Goal: Transaction & Acquisition: Purchase product/service

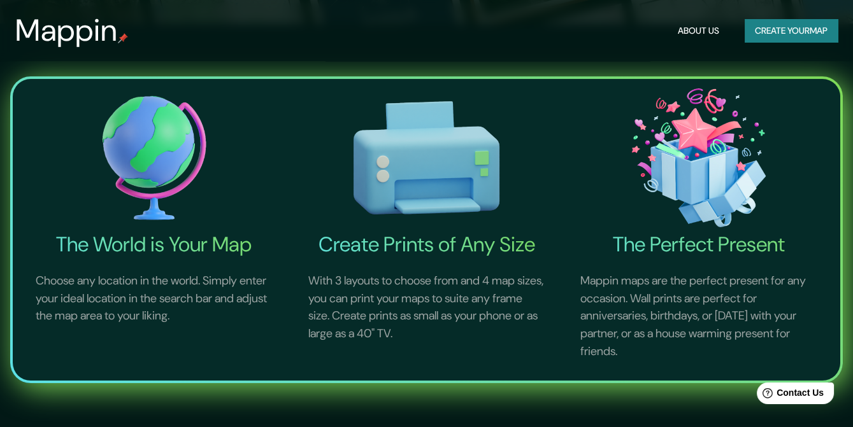
scroll to position [405, 0]
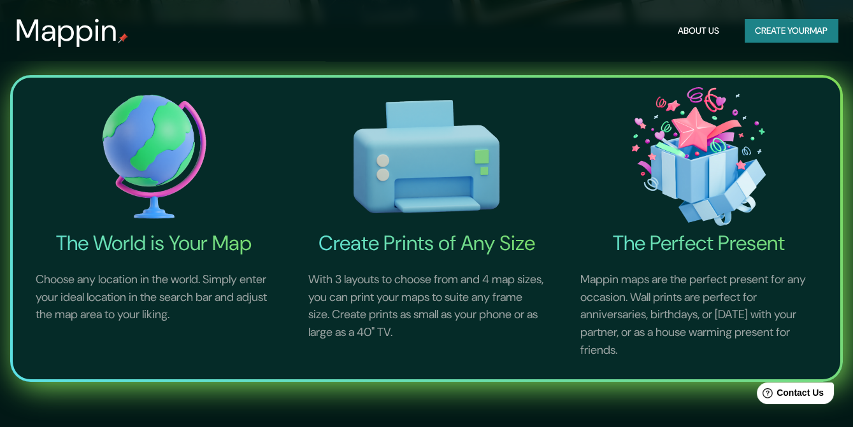
click at [837, 32] on div "Mappin About Us Create your map" at bounding box center [426, 30] width 853 height 41
click at [820, 34] on button "Create your map" at bounding box center [790, 31] width 93 height 24
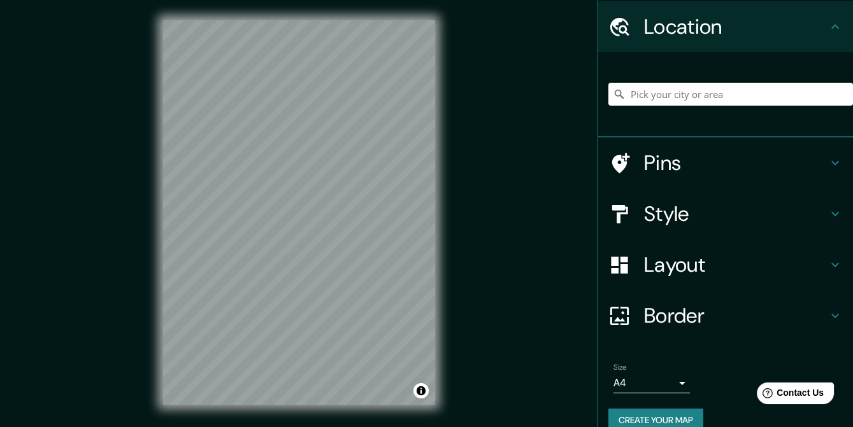
click at [666, 252] on h4 "Layout" at bounding box center [735, 264] width 183 height 25
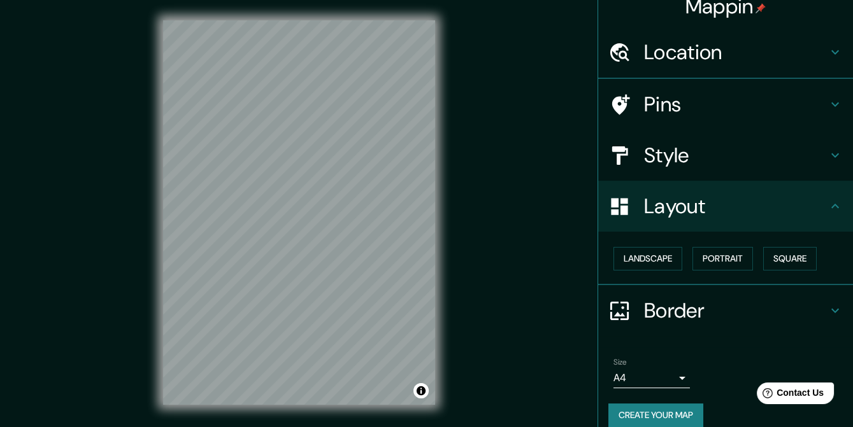
scroll to position [11, 0]
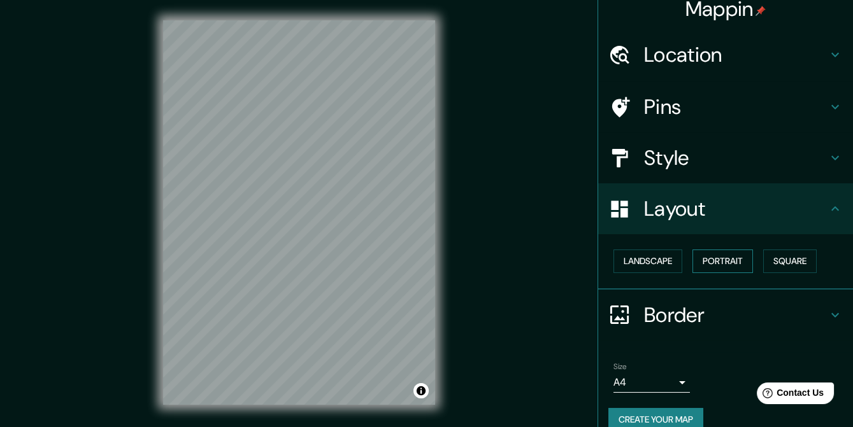
click at [706, 252] on button "Portrait" at bounding box center [722, 262] width 61 height 24
click at [772, 250] on button "Square" at bounding box center [789, 262] width 53 height 24
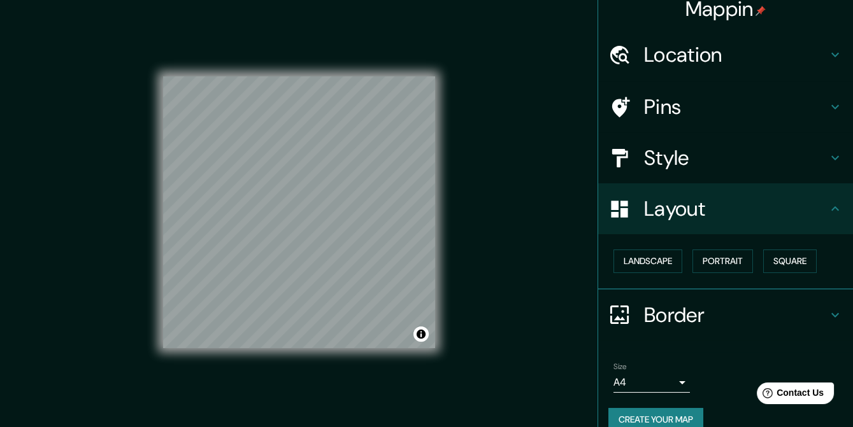
click at [645, 369] on body "Mappin Location Pins Style Layout Landscape Portrait Square Border Choose a bor…" at bounding box center [426, 213] width 853 height 427
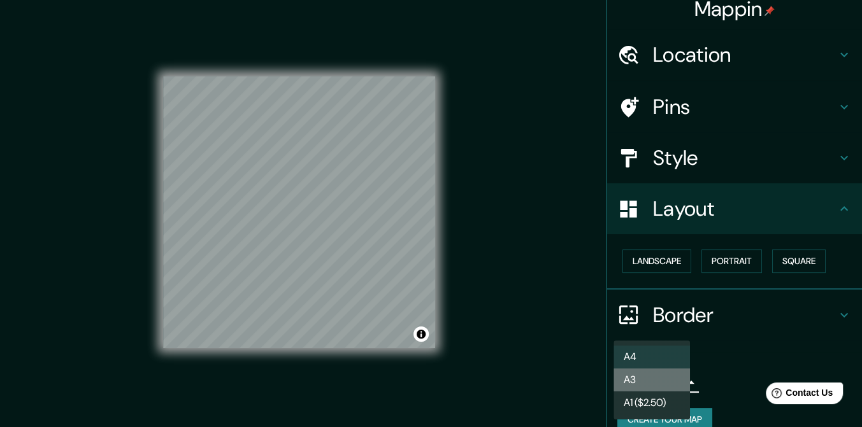
click at [643, 383] on li "A3" at bounding box center [651, 380] width 76 height 23
type input "a4"
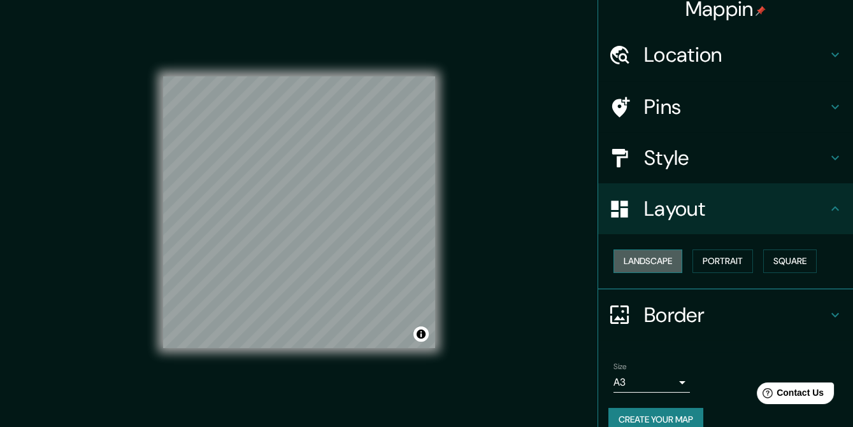
click at [640, 250] on button "Landscape" at bounding box center [647, 262] width 69 height 24
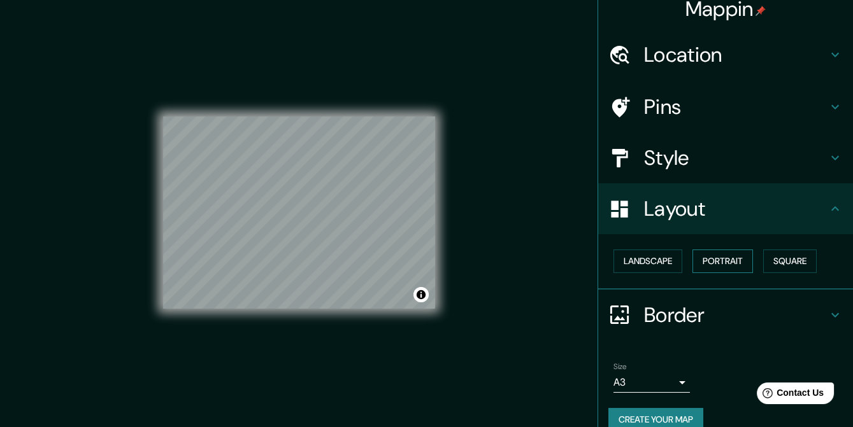
click at [697, 250] on button "Portrait" at bounding box center [722, 262] width 61 height 24
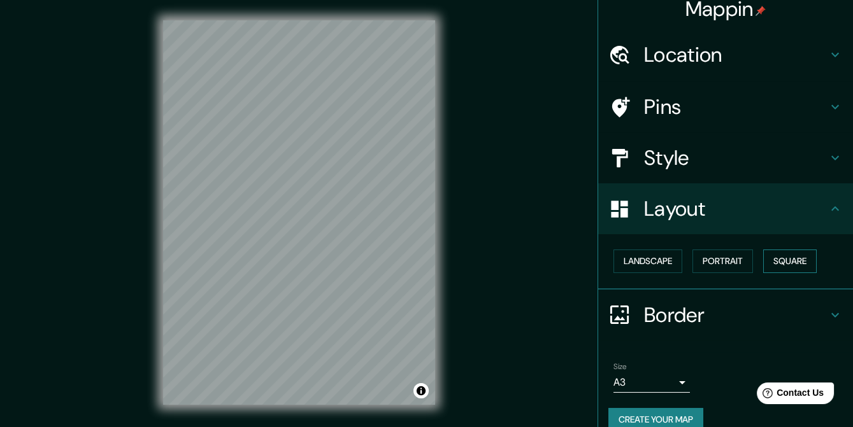
click at [771, 250] on button "Square" at bounding box center [789, 262] width 53 height 24
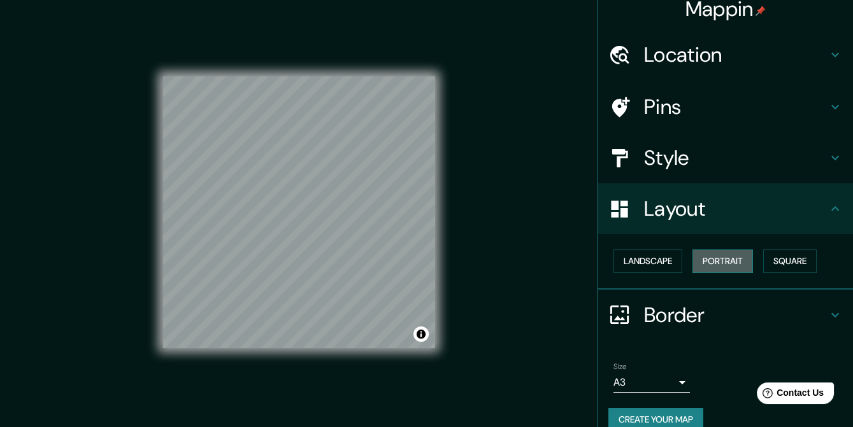
click at [718, 250] on button "Portrait" at bounding box center [722, 262] width 61 height 24
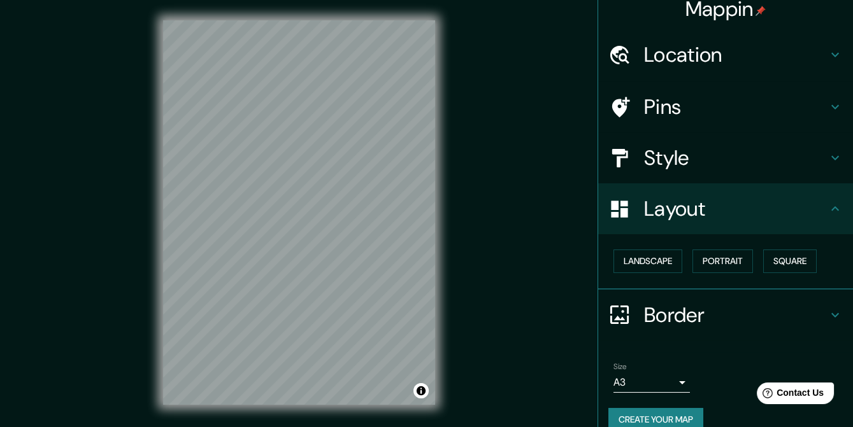
click at [529, 233] on div "Mappin Location Pins Style Layout Landscape Portrait Square Border Choose a bor…" at bounding box center [426, 223] width 853 height 446
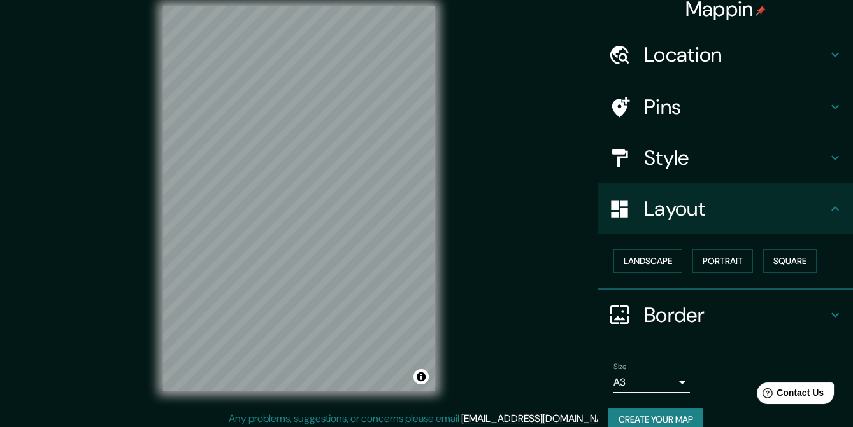
scroll to position [15, 0]
click at [719, 303] on h4 "Border" at bounding box center [735, 315] width 183 height 25
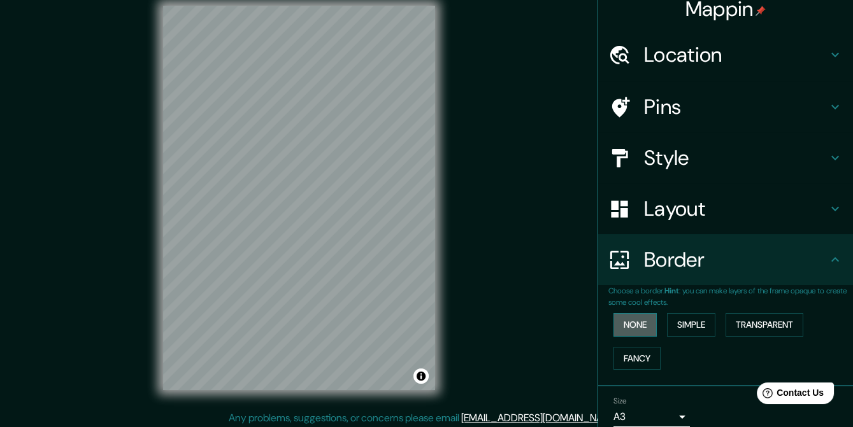
click at [617, 313] on button "None" at bounding box center [634, 325] width 43 height 24
click at [667, 313] on button "Simple" at bounding box center [691, 325] width 48 height 24
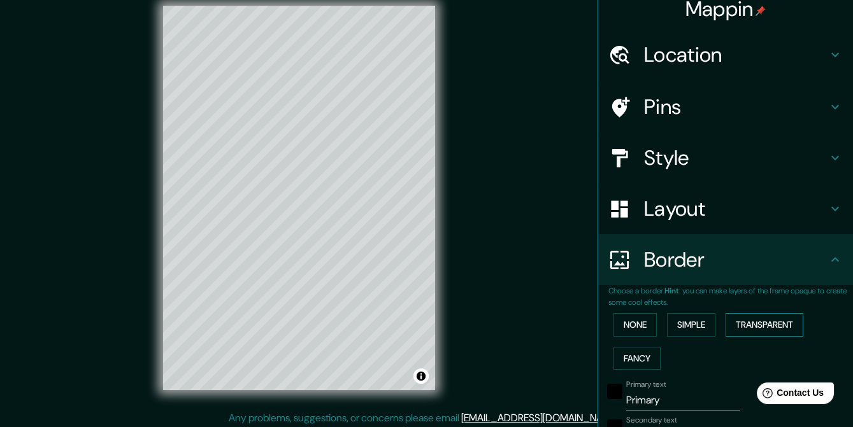
click at [725, 316] on button "Transparent" at bounding box center [764, 325] width 78 height 24
click at [626, 347] on button "Fancy" at bounding box center [636, 359] width 47 height 24
click at [613, 313] on button "None" at bounding box center [634, 325] width 43 height 24
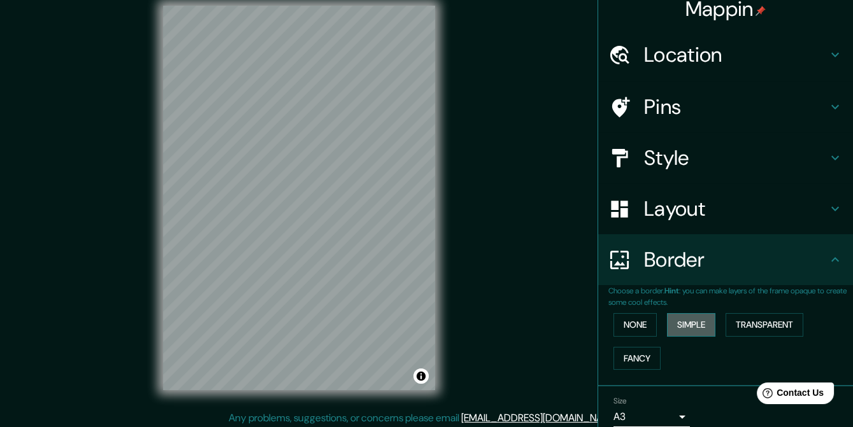
click at [674, 313] on button "Simple" at bounding box center [691, 325] width 48 height 24
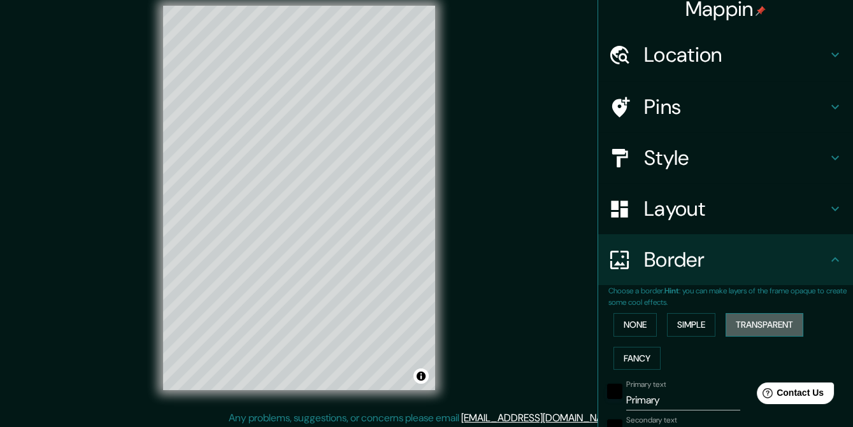
click at [737, 313] on button "Transparent" at bounding box center [764, 325] width 78 height 24
click at [682, 313] on button "Simple" at bounding box center [691, 325] width 48 height 24
click at [626, 313] on button "None" at bounding box center [634, 325] width 43 height 24
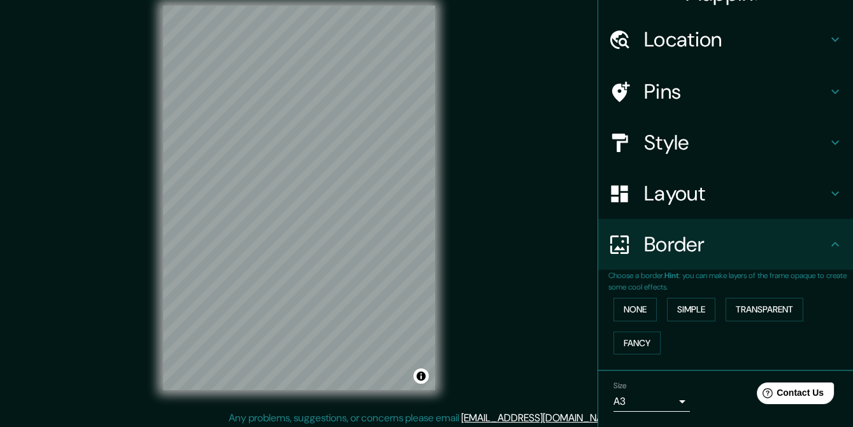
scroll to position [0, 0]
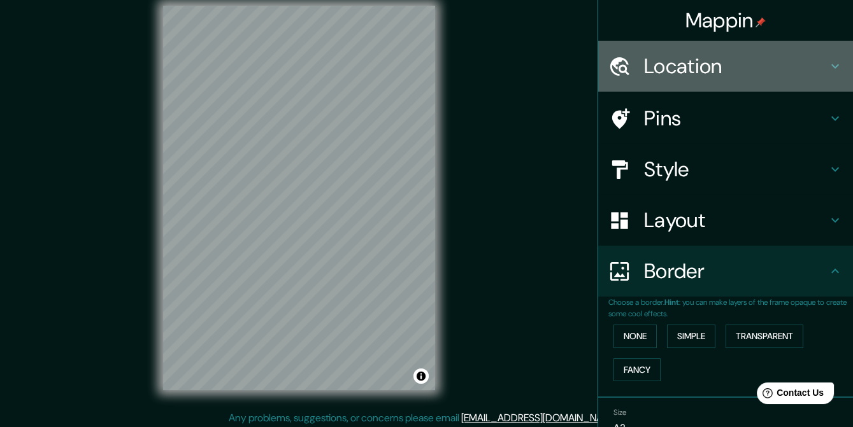
click at [673, 71] on h4 "Location" at bounding box center [735, 65] width 183 height 25
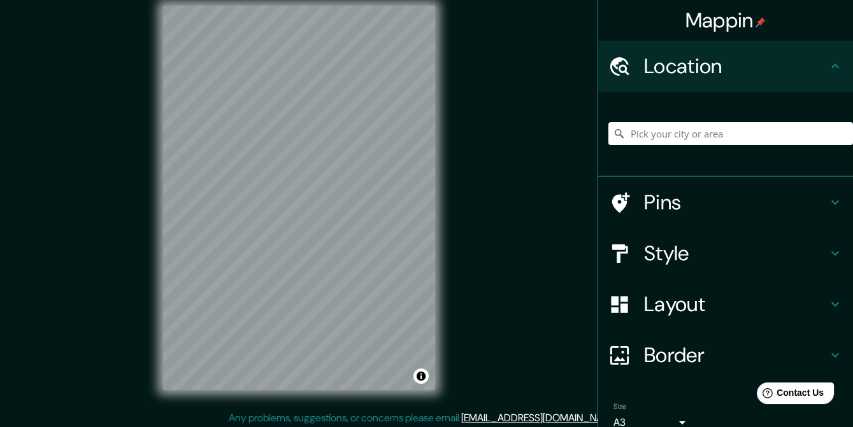
click at [672, 71] on h4 "Location" at bounding box center [735, 65] width 183 height 25
click at [654, 241] on h4 "Style" at bounding box center [735, 253] width 183 height 25
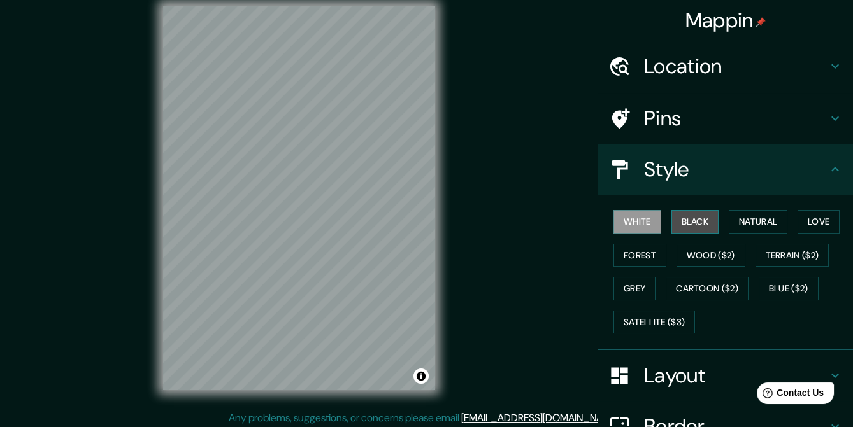
click at [680, 210] on button "Black" at bounding box center [695, 222] width 48 height 24
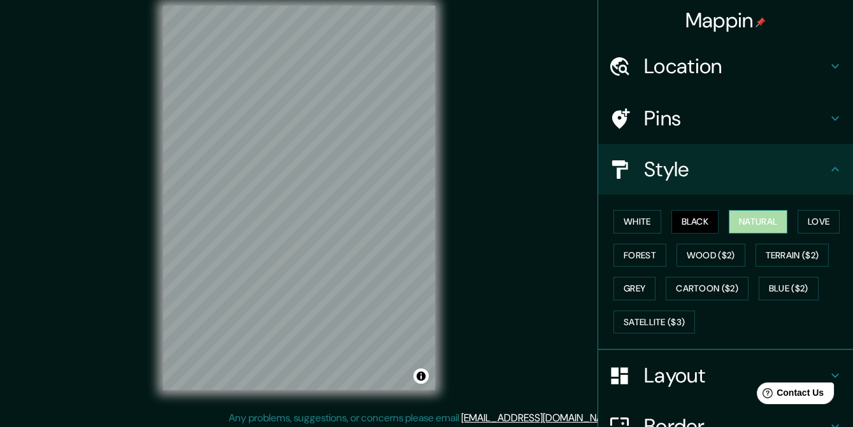
click at [737, 210] on button "Natural" at bounding box center [758, 222] width 59 height 24
click at [797, 210] on button "Love" at bounding box center [818, 222] width 42 height 24
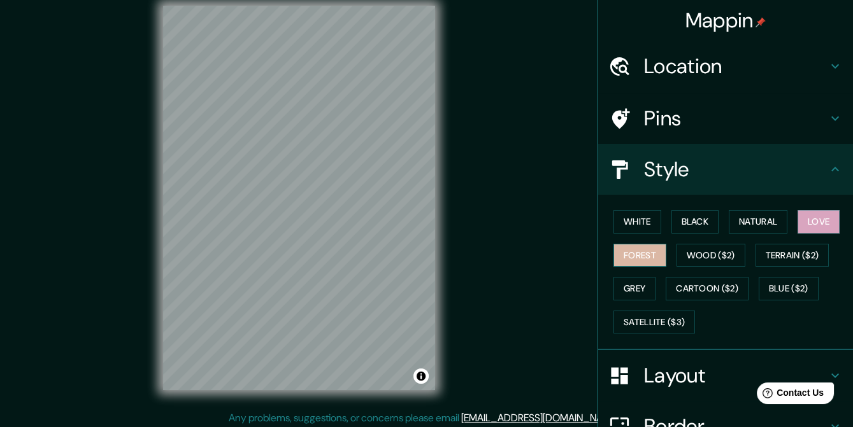
click at [627, 249] on button "Forest" at bounding box center [639, 256] width 53 height 24
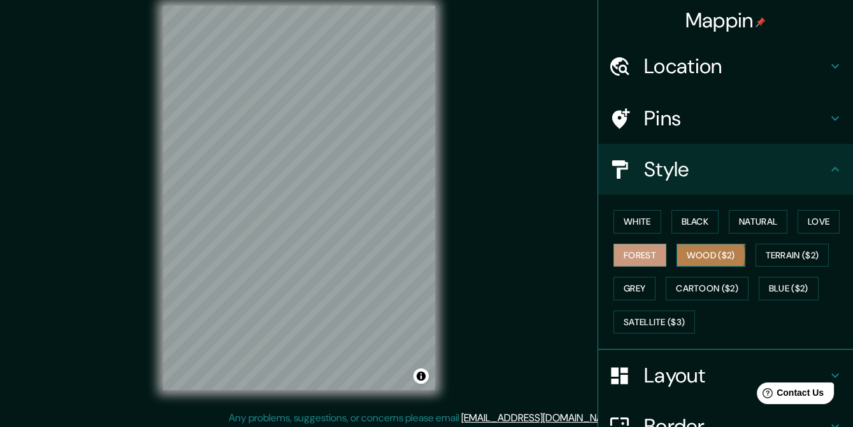
click at [681, 244] on button "Wood ($2)" at bounding box center [710, 256] width 69 height 24
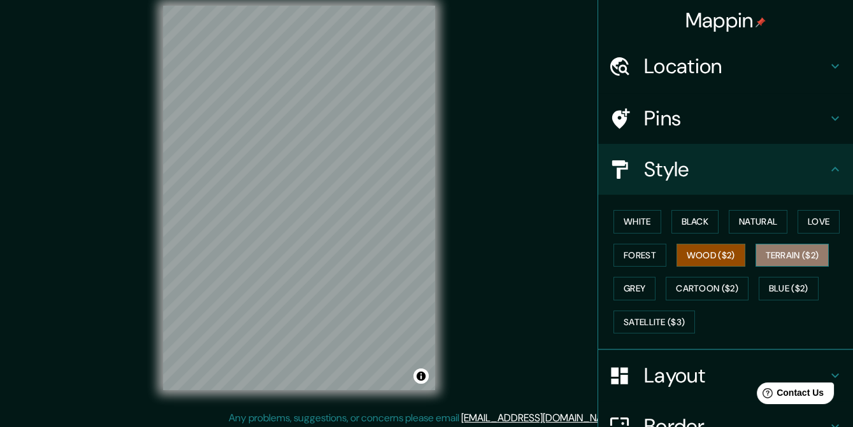
click at [764, 244] on button "Terrain ($2)" at bounding box center [792, 256] width 74 height 24
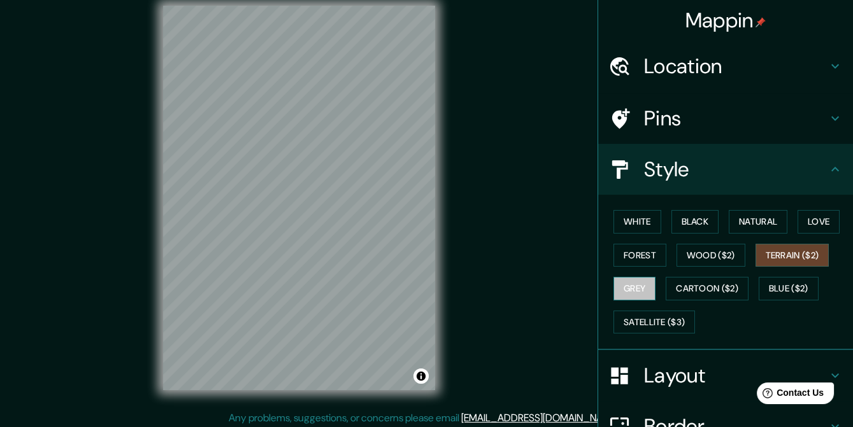
click at [613, 277] on button "Grey" at bounding box center [634, 289] width 42 height 24
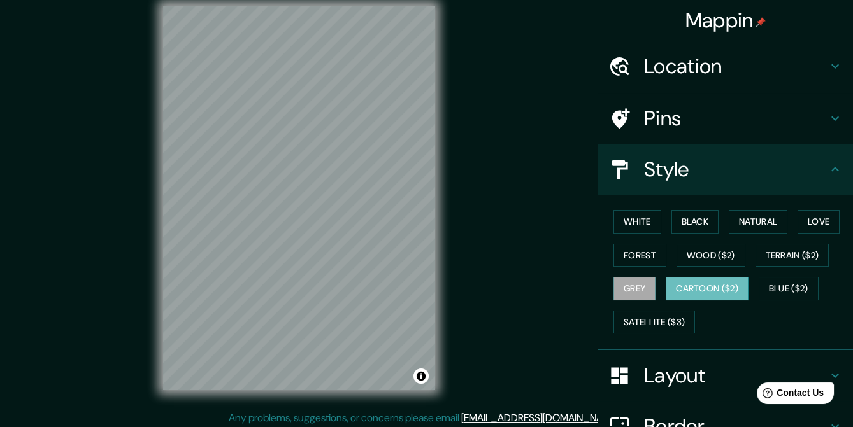
click at [680, 277] on button "Cartoon ($2)" at bounding box center [707, 289] width 83 height 24
click at [758, 277] on button "Blue ($2)" at bounding box center [788, 289] width 60 height 24
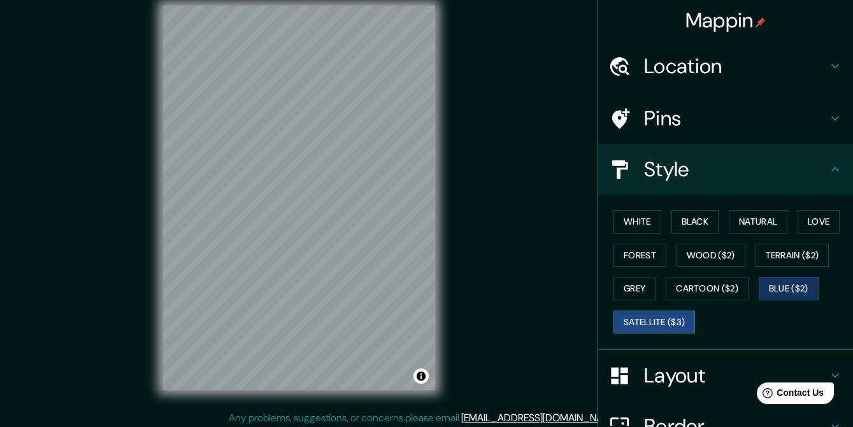
click at [631, 311] on button "Satellite ($3)" at bounding box center [654, 323] width 82 height 24
click at [699, 215] on button "Black" at bounding box center [695, 222] width 48 height 24
